Goal: Transaction & Acquisition: Purchase product/service

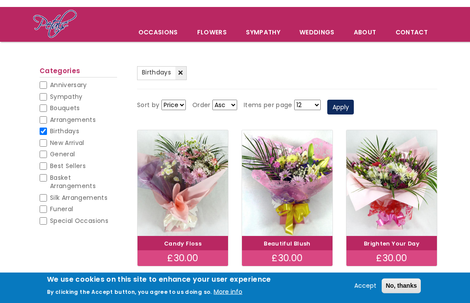
scroll to position [51, 0]
click at [43, 117] on input "Arrangements" at bounding box center [43, 119] width 7 height 7
checkbox input "true"
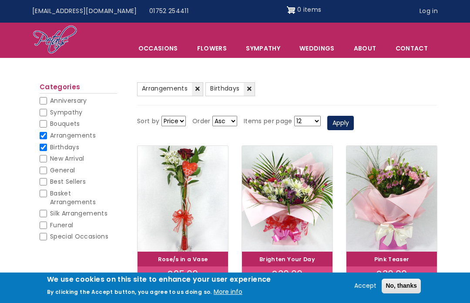
click at [51, 196] on span "Basket Arrangements" at bounding box center [73, 197] width 46 height 17
click at [47, 196] on input "Basket Arrangements" at bounding box center [43, 193] width 7 height 7
checkbox input "true"
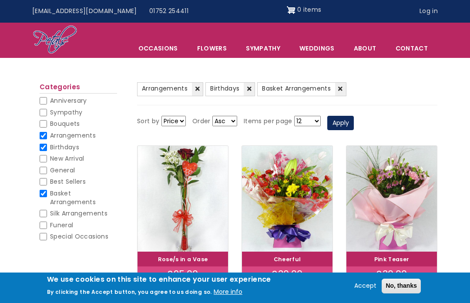
click at [47, 131] on li "Arrangements (-) Arrangements" at bounding box center [78, 137] width 77 height 12
click at [50, 150] on span "Birthdays" at bounding box center [64, 147] width 29 height 9
click at [47, 150] on input "Birthdays" at bounding box center [43, 147] width 7 height 7
checkbox input "false"
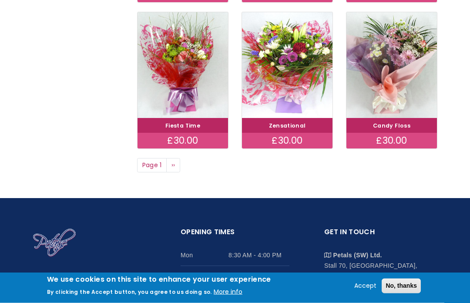
scroll to position [607, 0]
click at [171, 158] on link "Next page ››" at bounding box center [173, 165] width 14 height 15
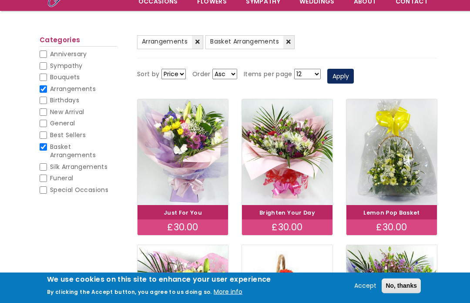
scroll to position [82, 0]
click at [45, 89] on input "Arrangements" at bounding box center [43, 88] width 7 height 7
checkbox input "false"
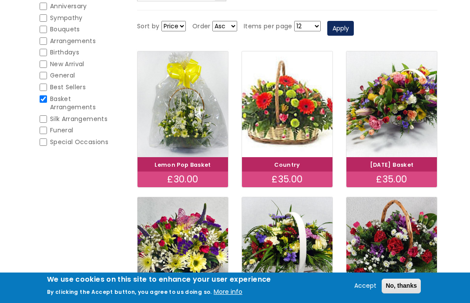
scroll to position [126, 0]
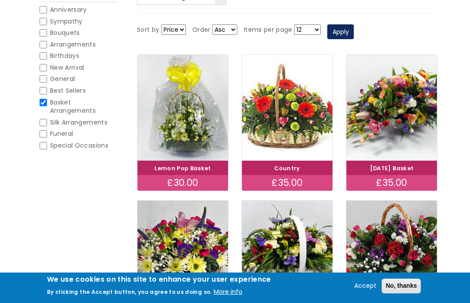
click at [182, 179] on div "£30.00" at bounding box center [183, 183] width 91 height 16
click at [190, 181] on div "£30.00" at bounding box center [183, 183] width 91 height 16
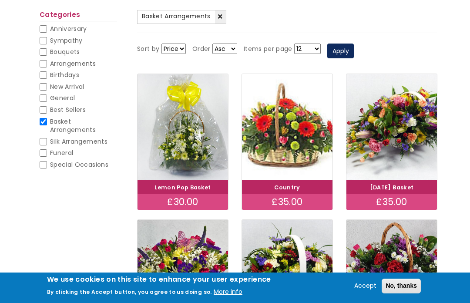
scroll to position [106, 0]
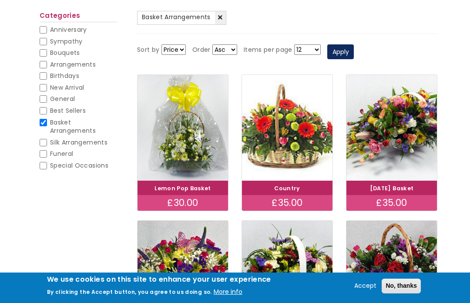
click at [185, 185] on link "Lemon Pop Basket" at bounding box center [182, 188] width 57 height 7
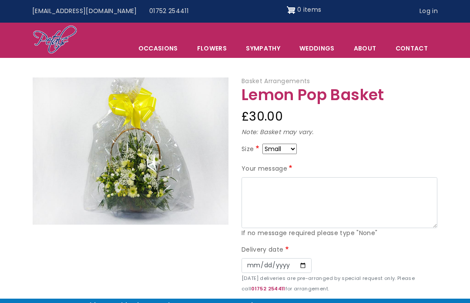
click at [197, 141] on img at bounding box center [131, 150] width 196 height 147
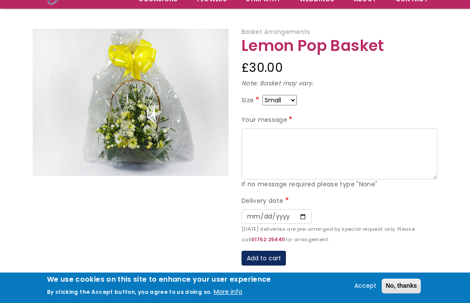
scroll to position [90, 0]
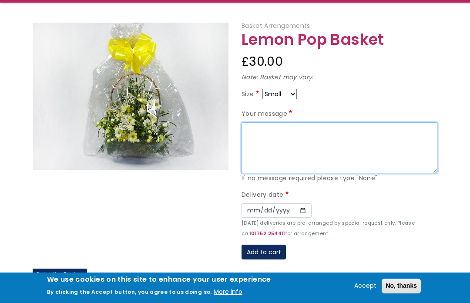
click at [256, 131] on textarea "Your message" at bounding box center [340, 147] width 196 height 51
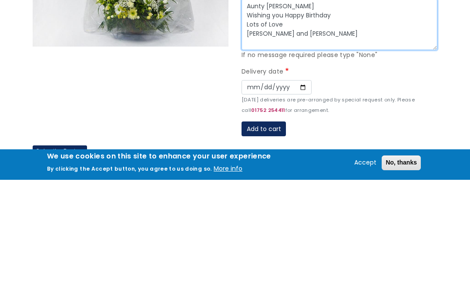
type textarea "Aunty Diana Wishing you Happy Birthday Lots of Love Caroline and Ellie XxxxX"
click at [270, 190] on label "Delivery date" at bounding box center [266, 195] width 49 height 10
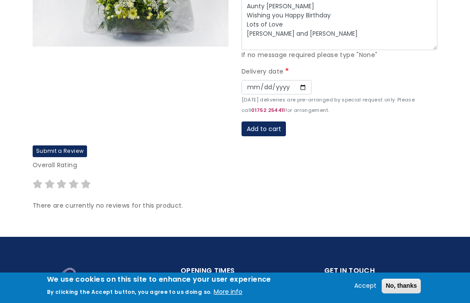
click at [265, 70] on label "Delivery date" at bounding box center [266, 72] width 49 height 10
click at [286, 67] on label "Delivery date" at bounding box center [266, 72] width 49 height 10
click at [251, 80] on input "Date" at bounding box center [277, 87] width 70 height 15
type input "2025-09-06"
click at [268, 124] on button "Add to cart" at bounding box center [264, 128] width 44 height 15
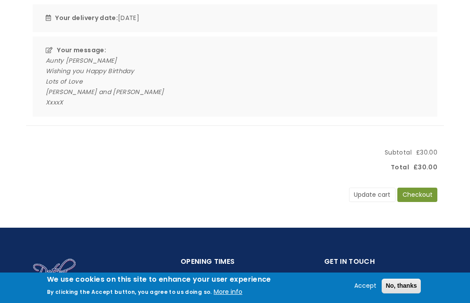
scroll to position [201, 0]
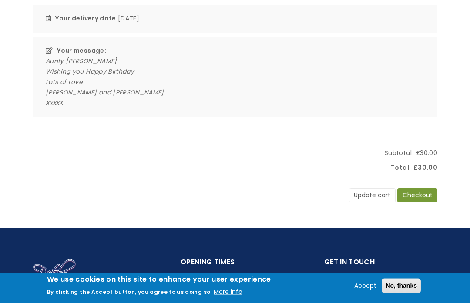
click at [427, 195] on button "Checkout" at bounding box center [417, 195] width 40 height 15
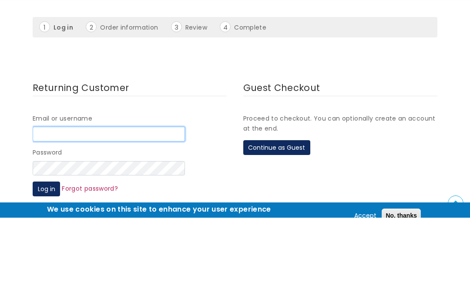
scroll to position [94, 0]
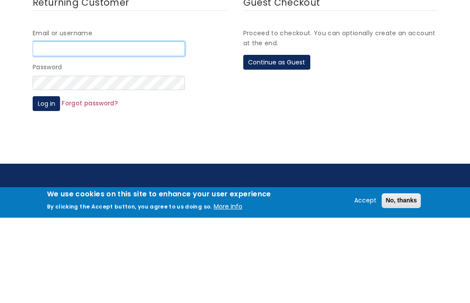
type input "sandy"
click at [46, 186] on button "Log in" at bounding box center [46, 188] width 27 height 15
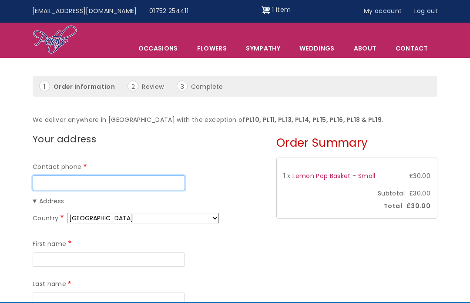
click at [59, 181] on input "Contact phone" at bounding box center [109, 182] width 152 height 15
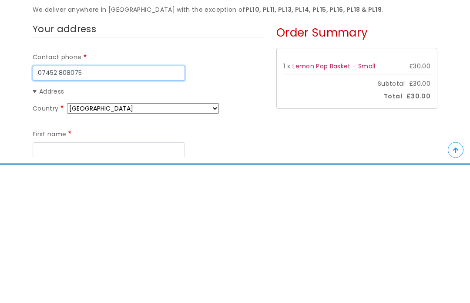
scroll to position [13, 0]
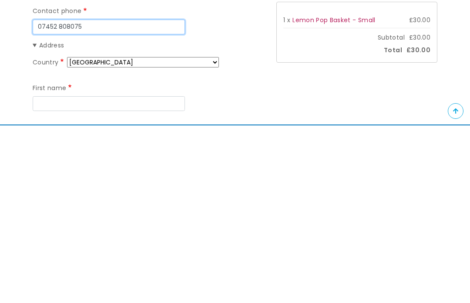
type input "07452 808075"
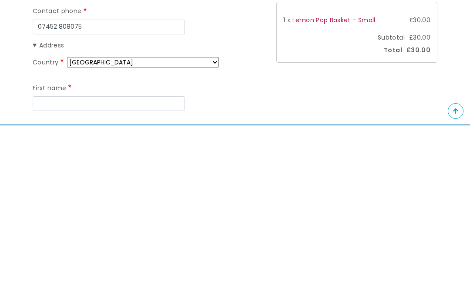
click at [54, 274] on input "First name" at bounding box center [109, 281] width 152 height 15
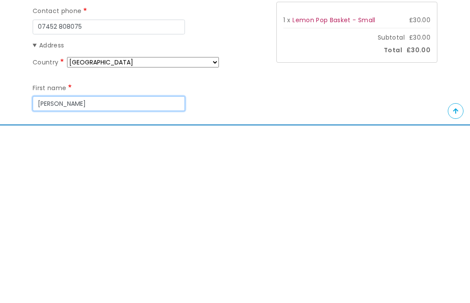
type input "[PERSON_NAME]"
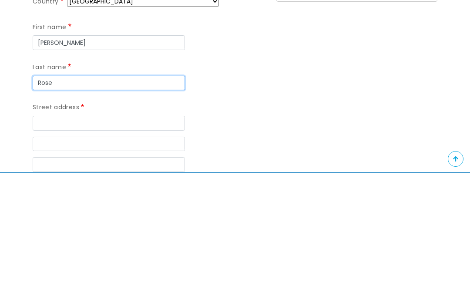
scroll to position [124, 0]
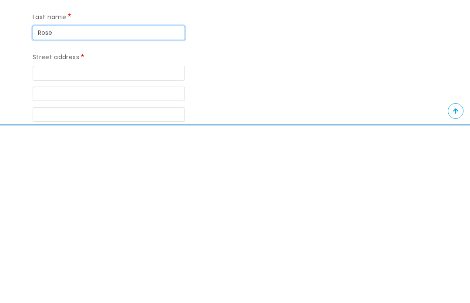
type input "Rose"
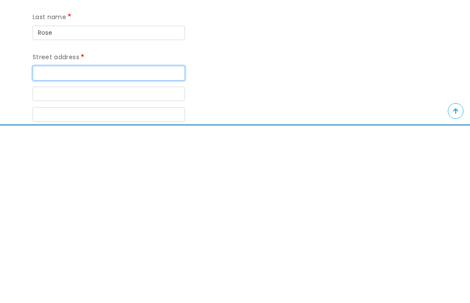
click at [48, 243] on input "Street address" at bounding box center [109, 250] width 152 height 15
click at [56, 243] on input "[STREET_ADDRESS]" at bounding box center [109, 250] width 152 height 15
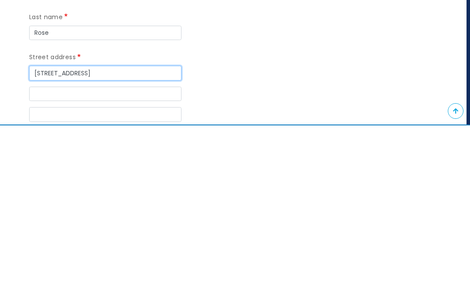
click at [125, 243] on input "[STREET_ADDRESS]" at bounding box center [105, 250] width 152 height 15
type input "[STREET_ADDRESS]"
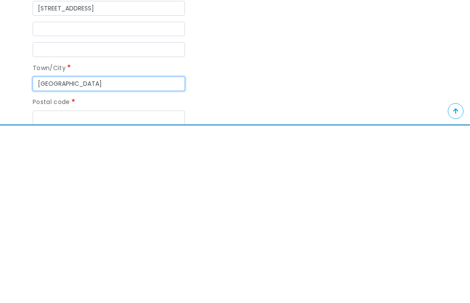
type input "[GEOGRAPHIC_DATA]"
click at [52, 288] on input "Postal code" at bounding box center [109, 295] width 152 height 15
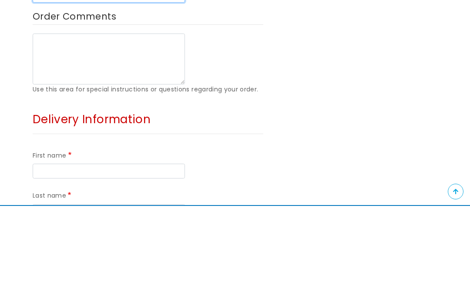
scroll to position [393, 0]
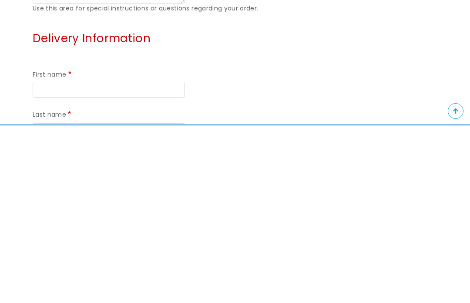
type input "EH13 0JP"
click at [59, 260] on input "First name" at bounding box center [109, 267] width 152 height 15
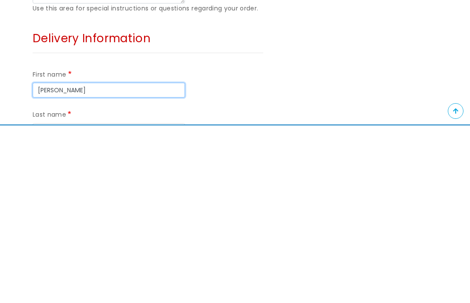
type input "[PERSON_NAME]"
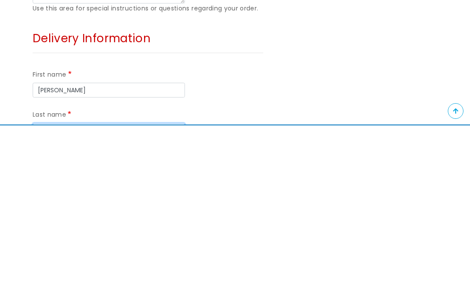
click at [55, 301] on input "Last name" at bounding box center [109, 308] width 152 height 15
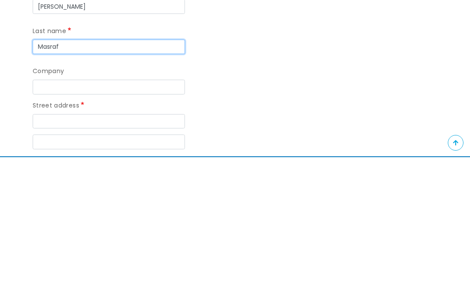
scroll to position [532, 0]
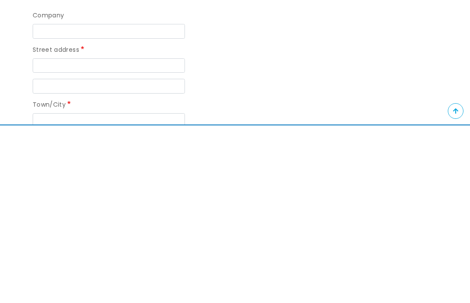
type input "Masraf"
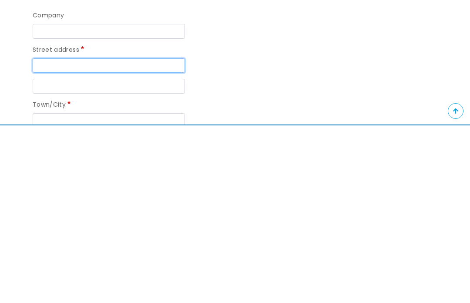
click at [51, 236] on input "Street address" at bounding box center [109, 243] width 152 height 15
type input "[GEOGRAPHIC_DATA], [STREET_ADDRESS]"
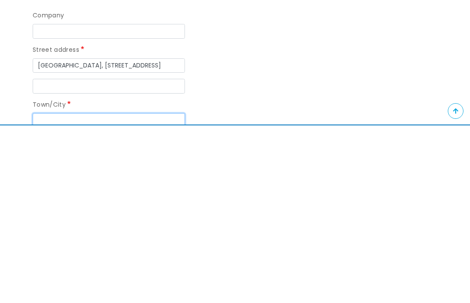
click at [51, 291] on input "Town/City" at bounding box center [109, 298] width 152 height 15
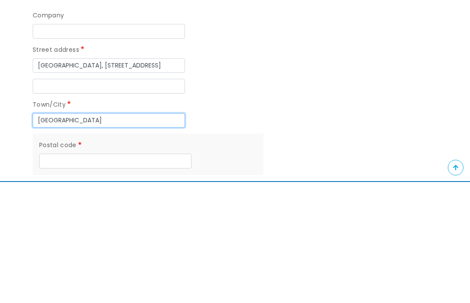
scroll to position [589, 0]
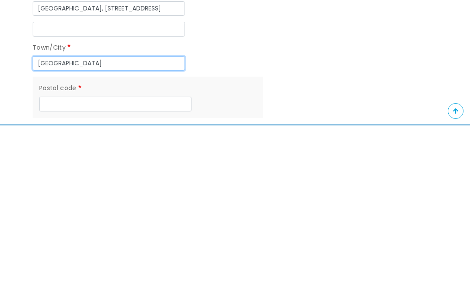
type input "[GEOGRAPHIC_DATA]"
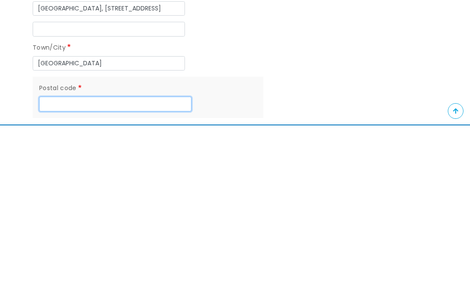
click at [68, 274] on input "Postal code" at bounding box center [115, 281] width 152 height 15
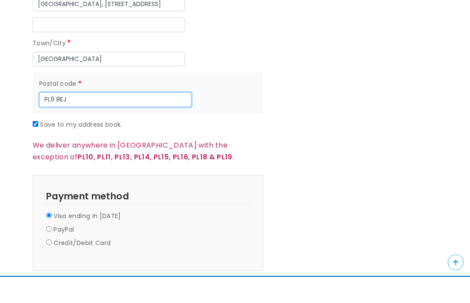
scroll to position [753, 0]
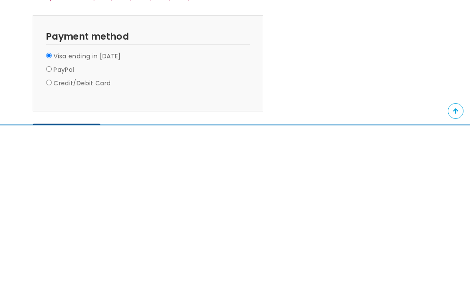
type input "PL9 8EJ"
click at [82, 301] on button "Continue to review" at bounding box center [67, 308] width 68 height 15
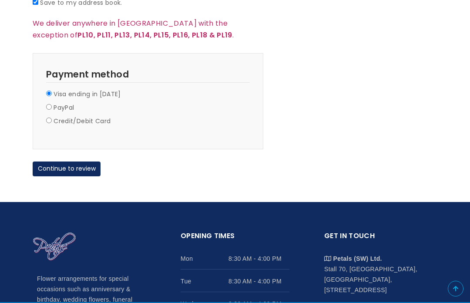
scroll to position [893, 0]
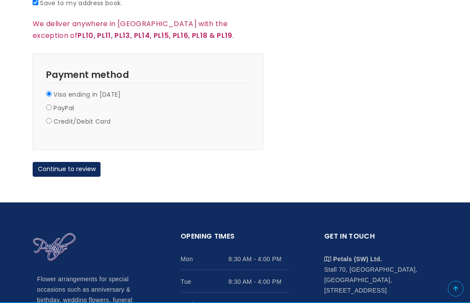
click at [77, 162] on button "Continue to review" at bounding box center [67, 169] width 68 height 15
click at [80, 162] on button "Continue to review" at bounding box center [67, 169] width 68 height 15
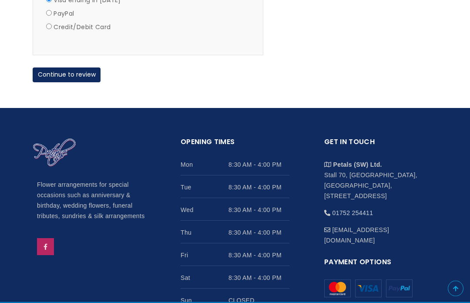
scroll to position [987, 0]
click at [80, 68] on button "Continue to review" at bounding box center [67, 74] width 68 height 15
click at [79, 68] on button "Continue to review" at bounding box center [67, 74] width 68 height 15
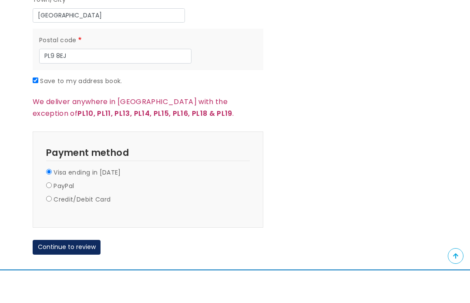
scroll to position [815, 0]
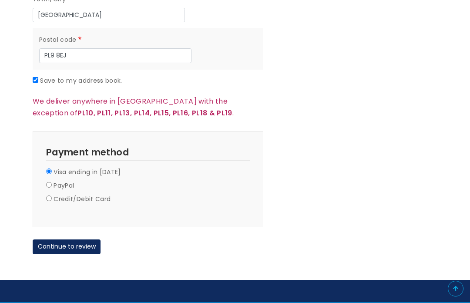
click at [79, 239] on button "Continue to review" at bounding box center [67, 246] width 68 height 15
